Goal: Task Accomplishment & Management: Manage account settings

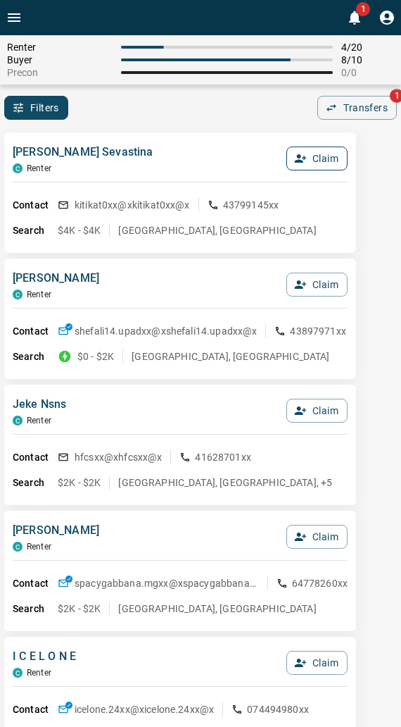
click at [308, 157] on button "Claim" at bounding box center [317, 158] width 61 height 24
click at [308, 158] on button "Confirm Claim" at bounding box center [297, 158] width 101 height 24
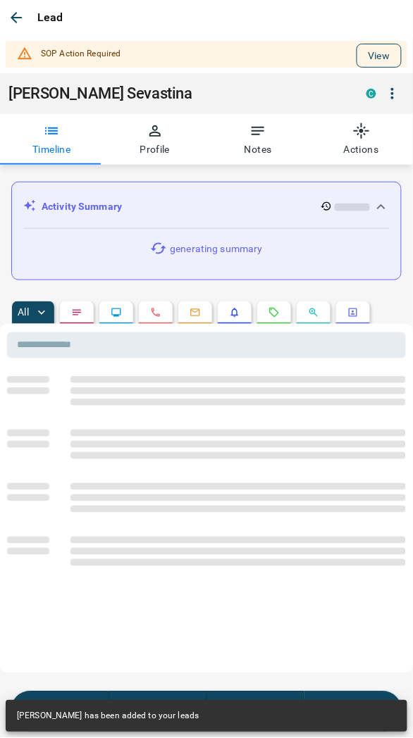
click at [359, 58] on button "View" at bounding box center [378, 56] width 45 height 24
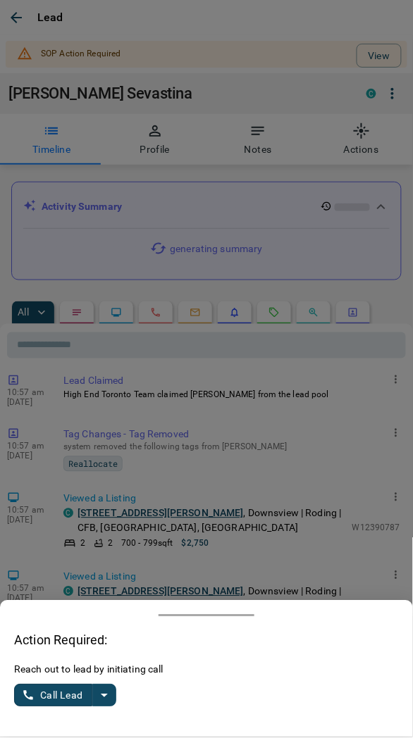
click at [106, 708] on div "Reach out to lead by initiating call Call Lead" at bounding box center [206, 693] width 384 height 61
click at [109, 694] on icon "split button" at bounding box center [104, 695] width 17 height 17
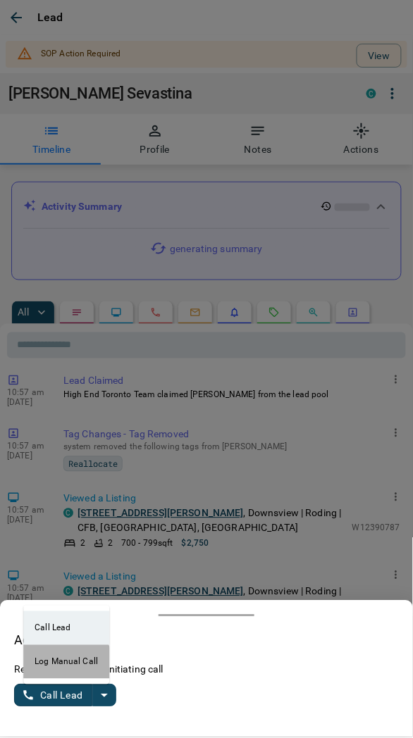
click at [54, 669] on li "Log Manual Call" at bounding box center [66, 662] width 86 height 34
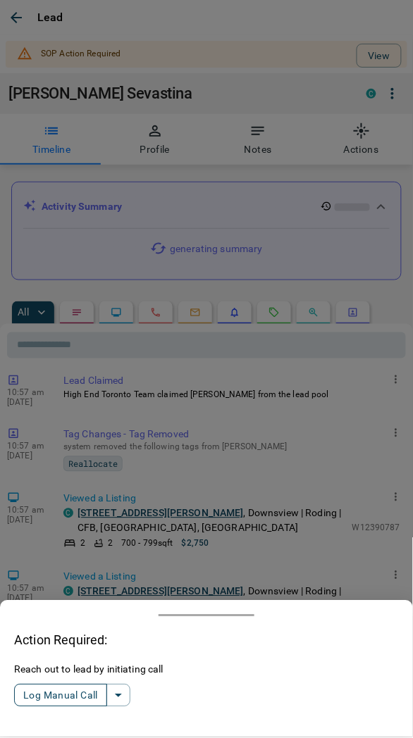
click at [53, 694] on button "Log Manual Call" at bounding box center [60, 695] width 93 height 23
click at [28, 699] on button "Yes" at bounding box center [28, 696] width 28 height 22
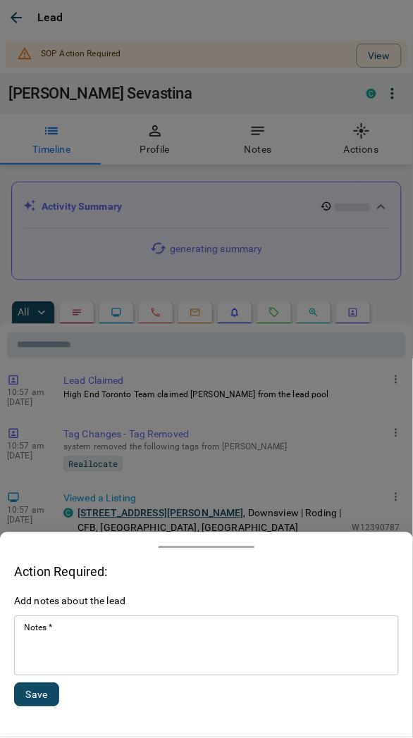
click at [92, 649] on textarea "Notes   *" at bounding box center [206, 646] width 365 height 48
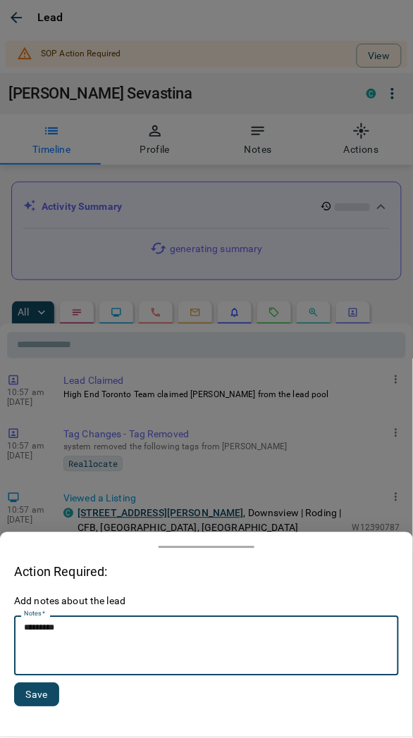
type textarea "*********"
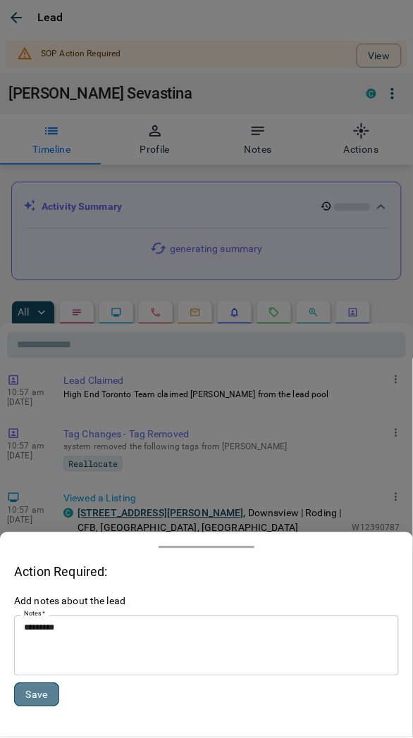
click at [43, 693] on button "Save" at bounding box center [36, 695] width 45 height 24
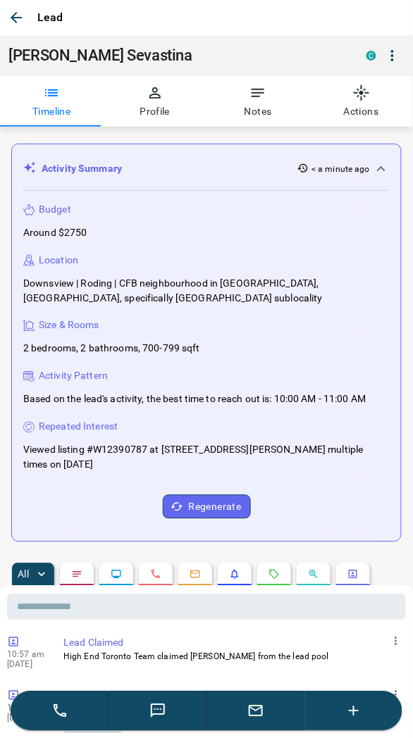
drag, startPoint x: 14, startPoint y: 16, endPoint x: 58, endPoint y: 62, distance: 63.3
click at [14, 15] on icon "button" at bounding box center [16, 17] width 17 height 17
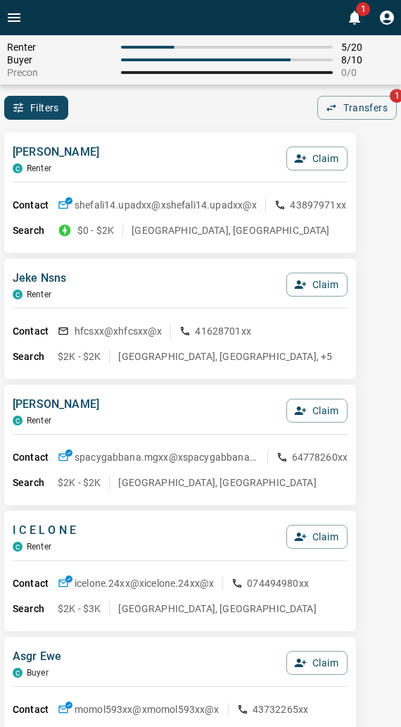
click at [134, 137] on div "Shefali Upadhyaya C Renter Claim Contact shefali14.upadxx@x shefali14.upadxx@x …" at bounding box center [180, 192] width 352 height 120
click at [261, 90] on div "Renter 5 / 20 Buyer 8 / 10 Precon 0 / 0 Filters 0 Transfers 1" at bounding box center [200, 77] width 401 height 84
click at [318, 151] on button "Claim" at bounding box center [317, 158] width 61 height 24
click at [270, 162] on button "Confirm Claim" at bounding box center [297, 158] width 101 height 24
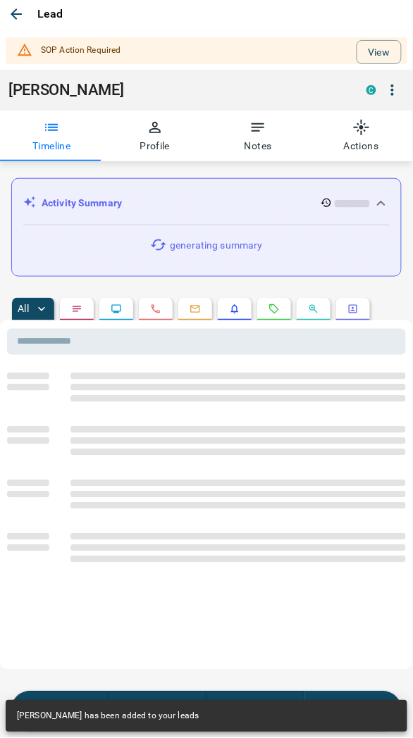
scroll to position [5, 0]
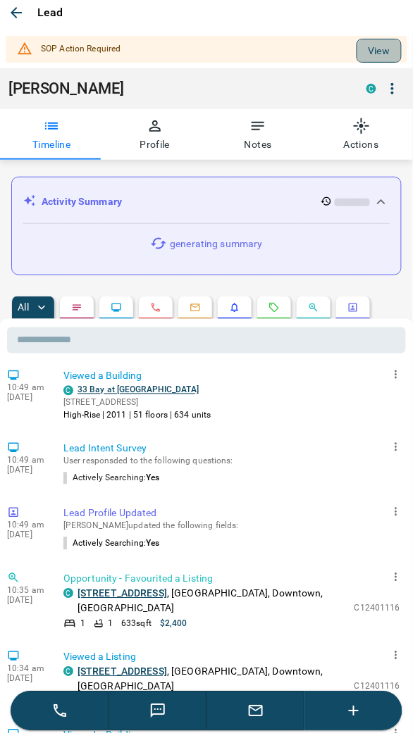
click at [372, 45] on button "View" at bounding box center [378, 51] width 45 height 24
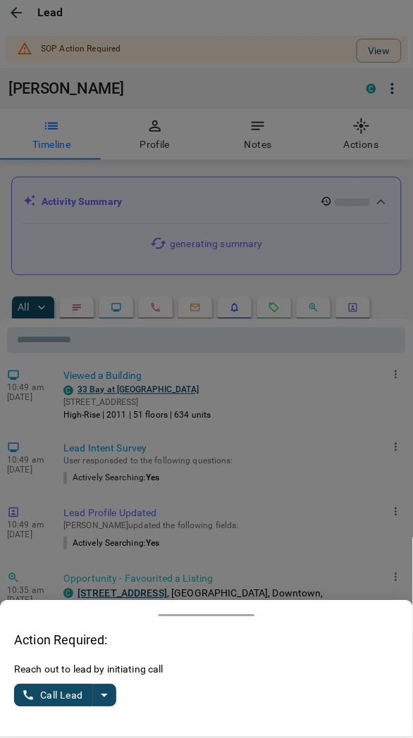
click at [106, 698] on icon "split button" at bounding box center [104, 695] width 17 height 17
click at [48, 664] on li "Log Manual Call" at bounding box center [66, 662] width 86 height 34
click at [52, 702] on button "Log Manual Call" at bounding box center [60, 695] width 93 height 23
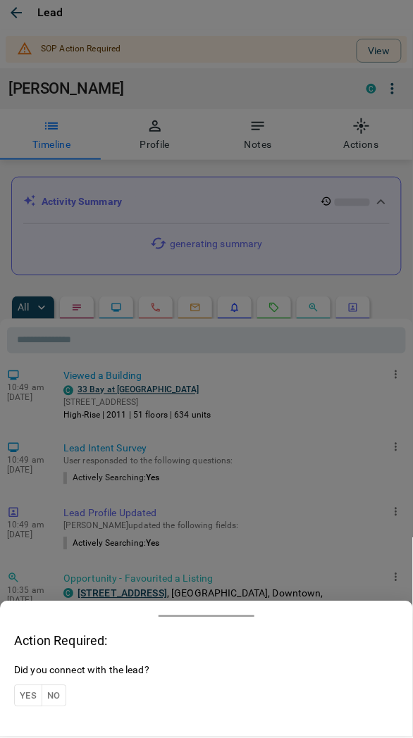
click at [25, 691] on button "Yes" at bounding box center [28, 696] width 28 height 22
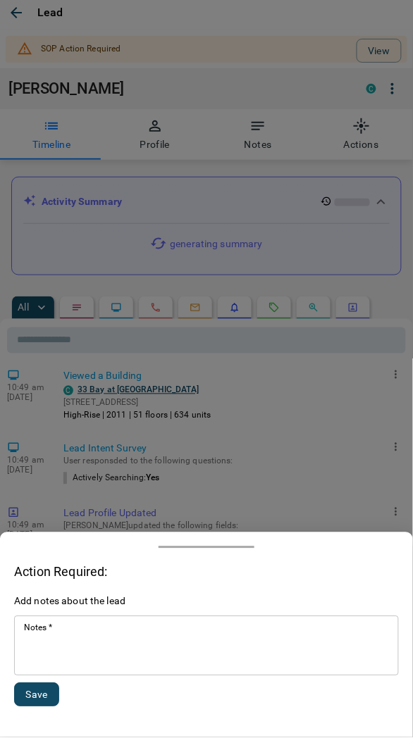
click at [68, 651] on textarea "Notes   *" at bounding box center [206, 646] width 365 height 48
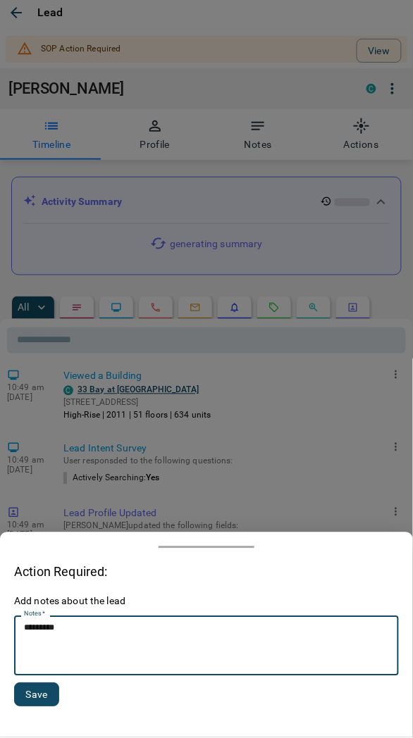
type textarea "*********"
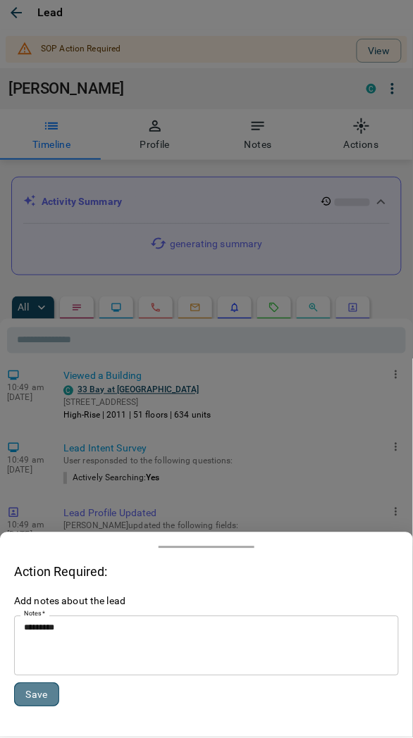
click at [28, 688] on button "Save" at bounding box center [36, 695] width 45 height 24
